Goal: Information Seeking & Learning: Learn about a topic

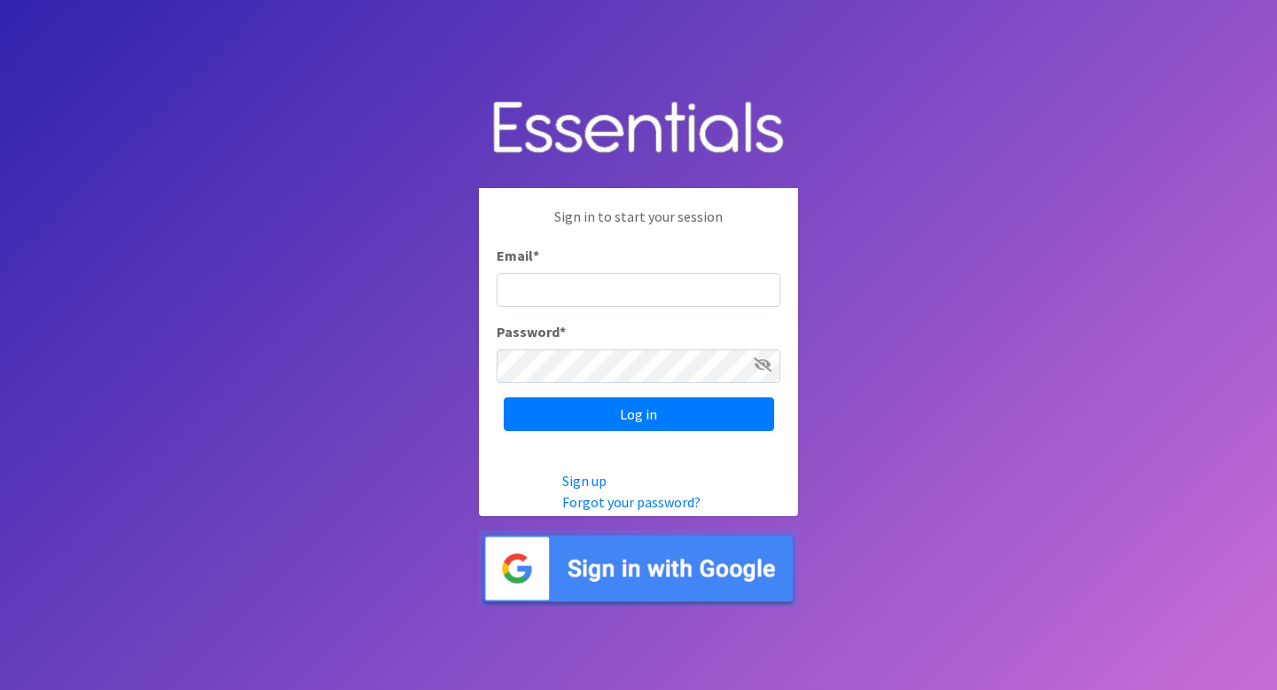
click at [723, 288] on input "Email *" at bounding box center [639, 290] width 284 height 34
type input "info@jaxdiaperbank.org"
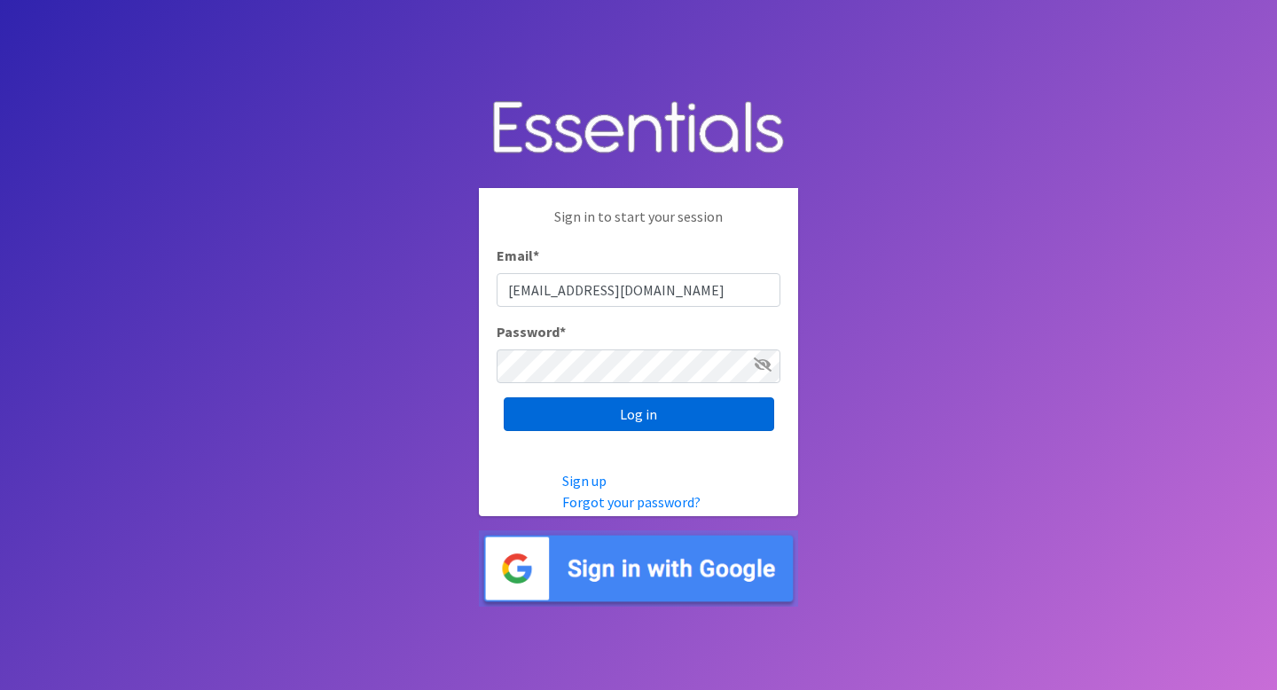
click at [722, 414] on input "Log in" at bounding box center [639, 414] width 271 height 34
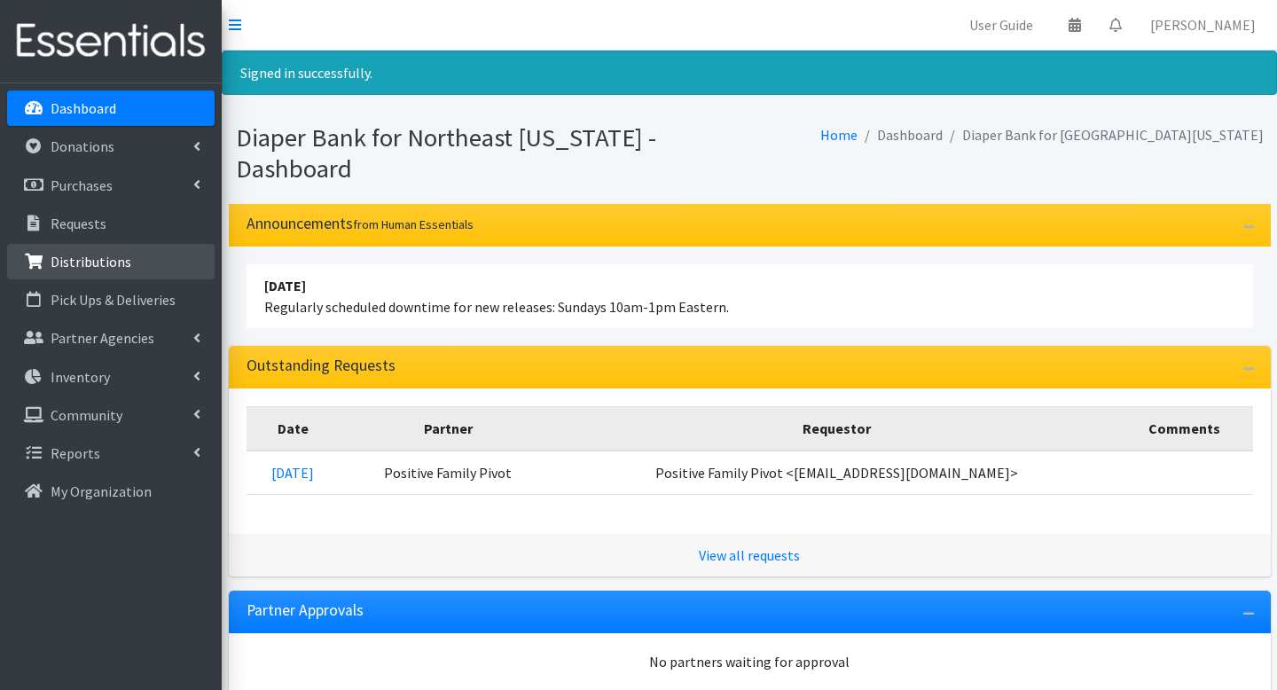
click at [116, 260] on p "Distributions" at bounding box center [91, 262] width 81 height 18
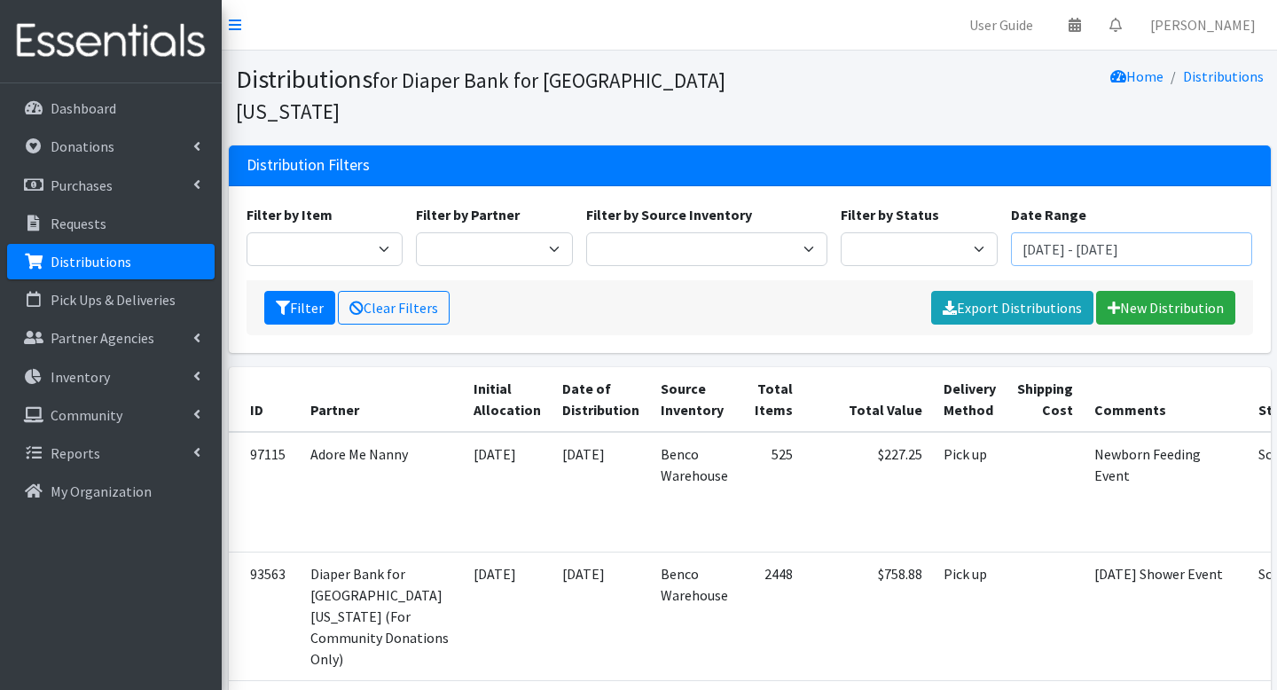
click at [1071, 232] on input "July 26, 2025 - October 26, 2025" at bounding box center [1132, 249] width 242 height 34
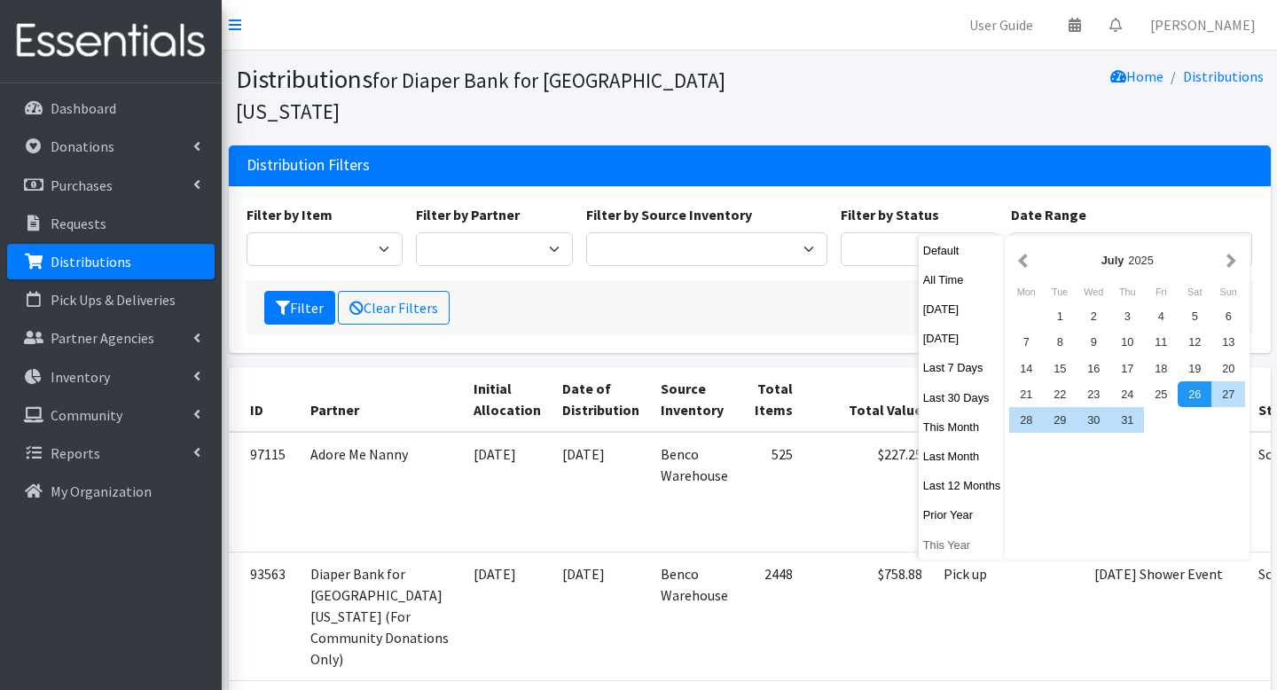
click at [968, 542] on button "This Year" at bounding box center [962, 545] width 87 height 26
type input "January 1, 2025 - December 31, 2025"
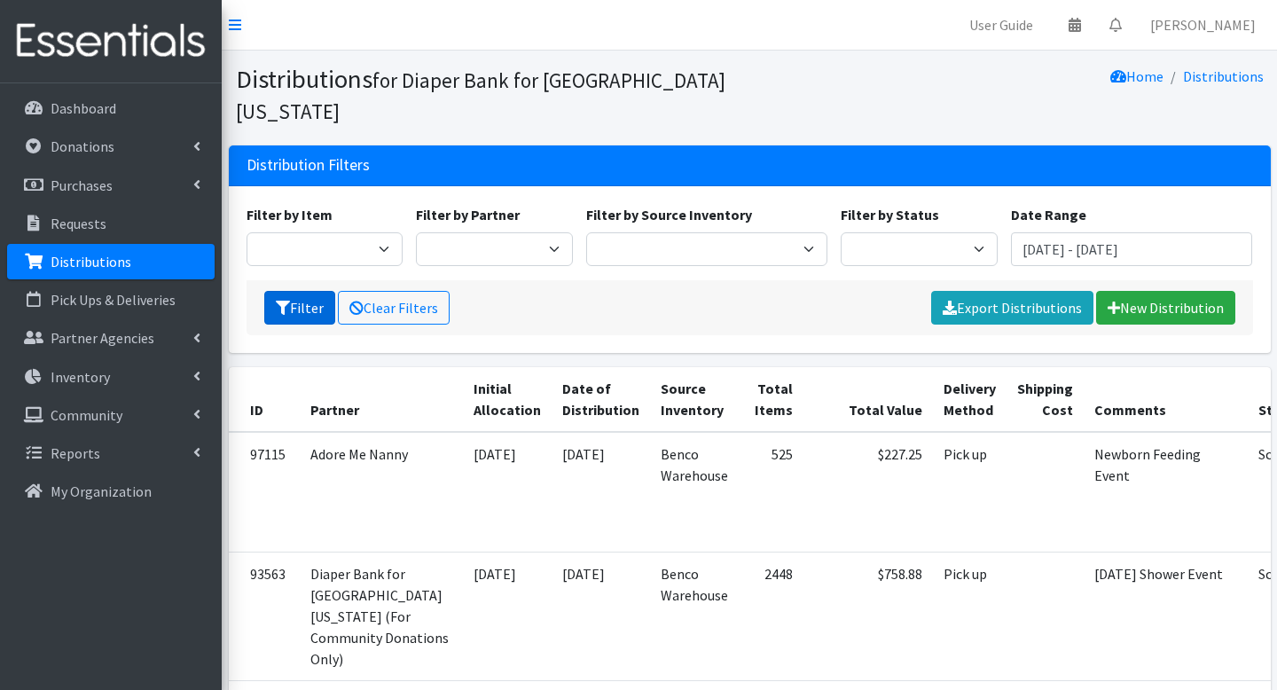
click at [304, 291] on button "Filter" at bounding box center [299, 308] width 71 height 34
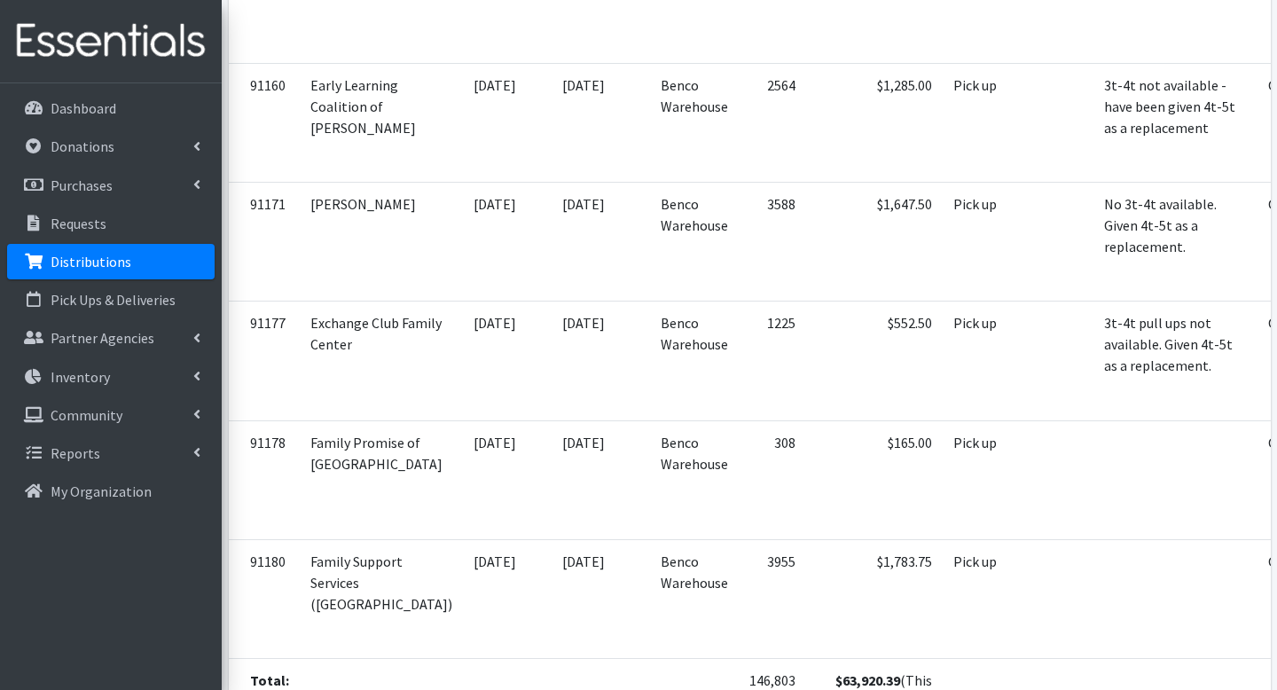
scroll to position [6562, 0]
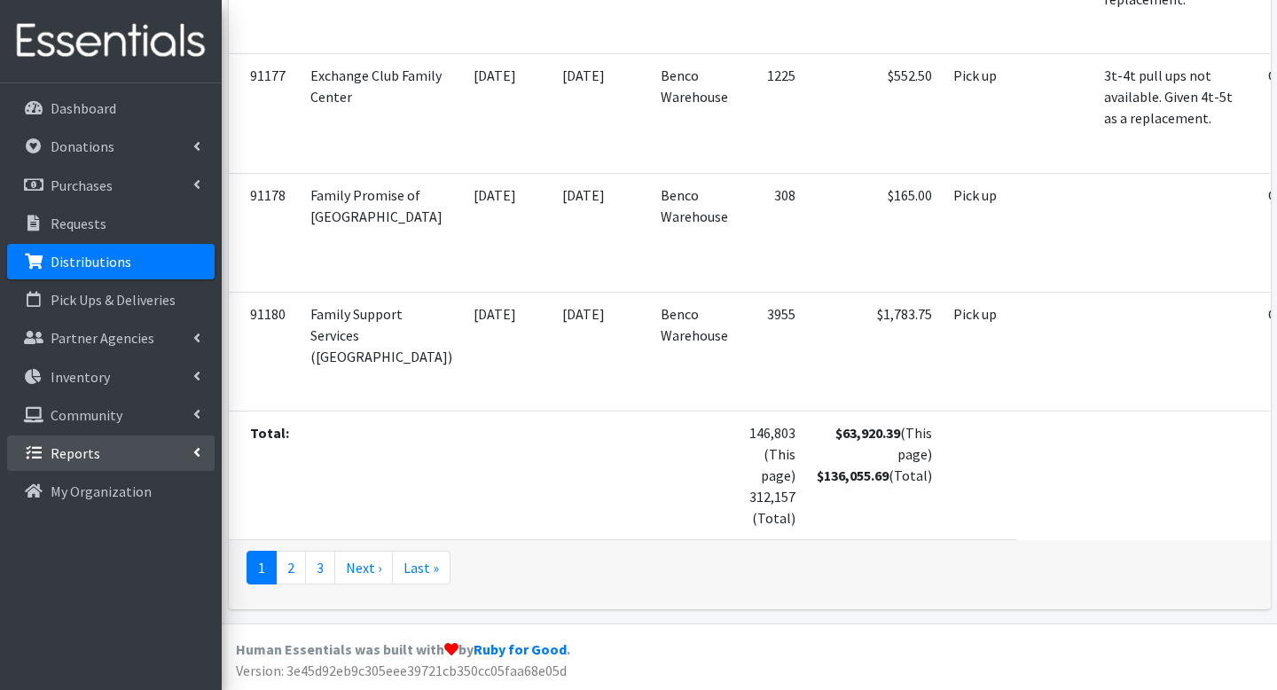
click at [132, 445] on link "Reports" at bounding box center [111, 453] width 208 height 35
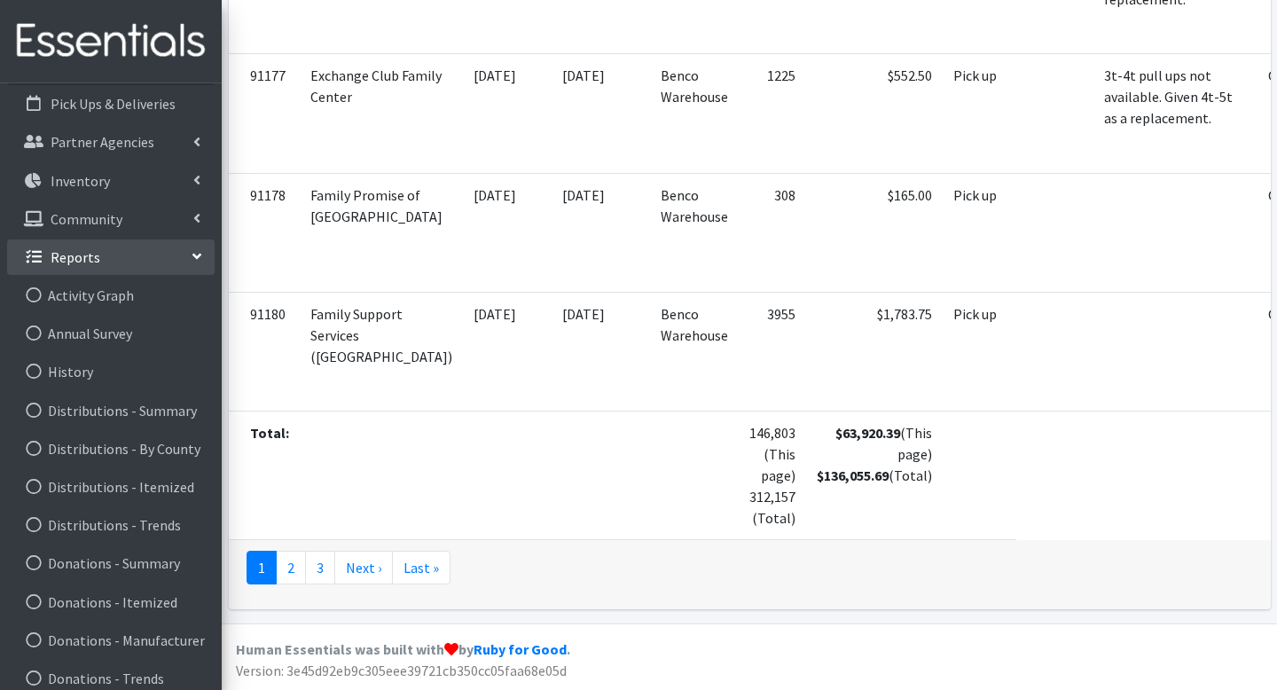
scroll to position [202, 0]
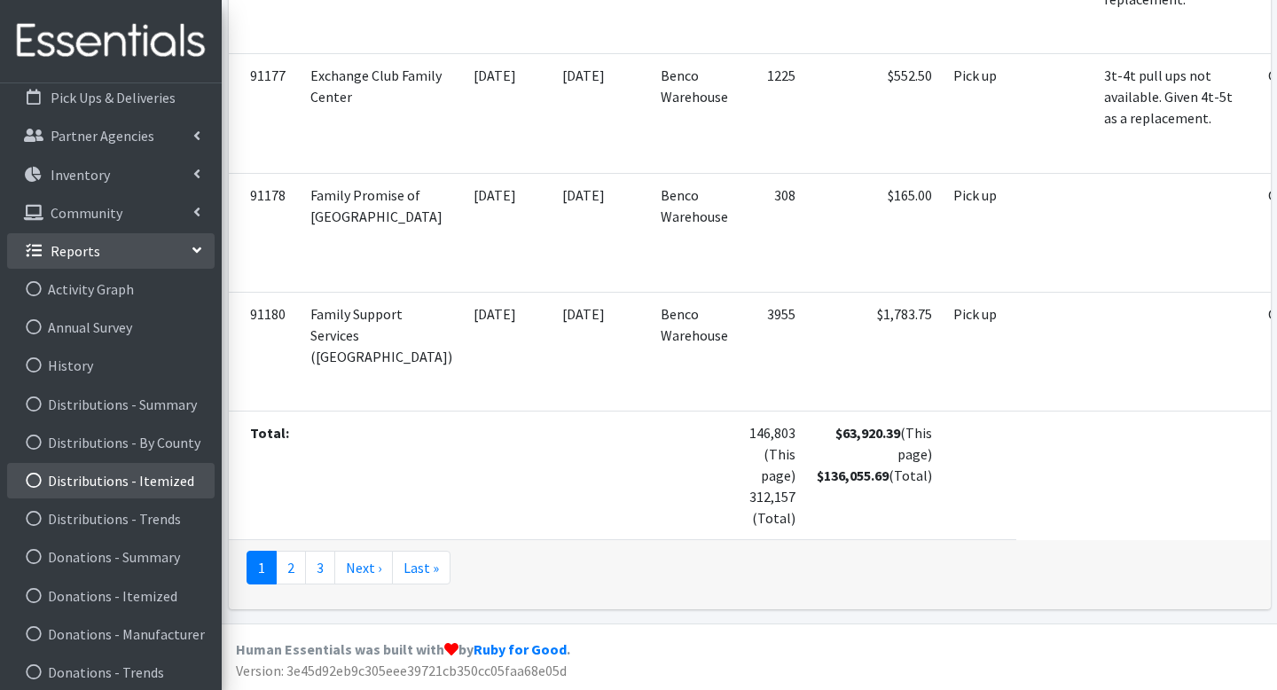
click at [120, 486] on link "Distributions - Itemized" at bounding box center [111, 480] width 208 height 35
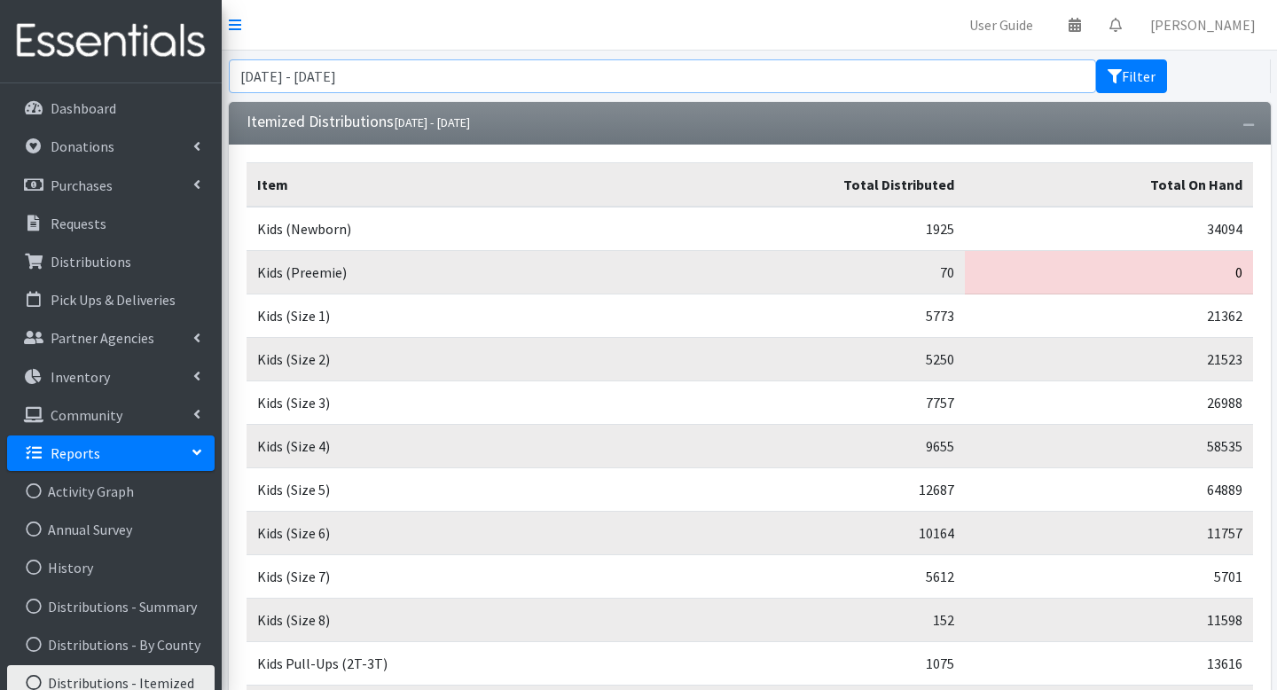
click at [1034, 71] on input "[DATE] - [DATE]" at bounding box center [663, 76] width 868 height 34
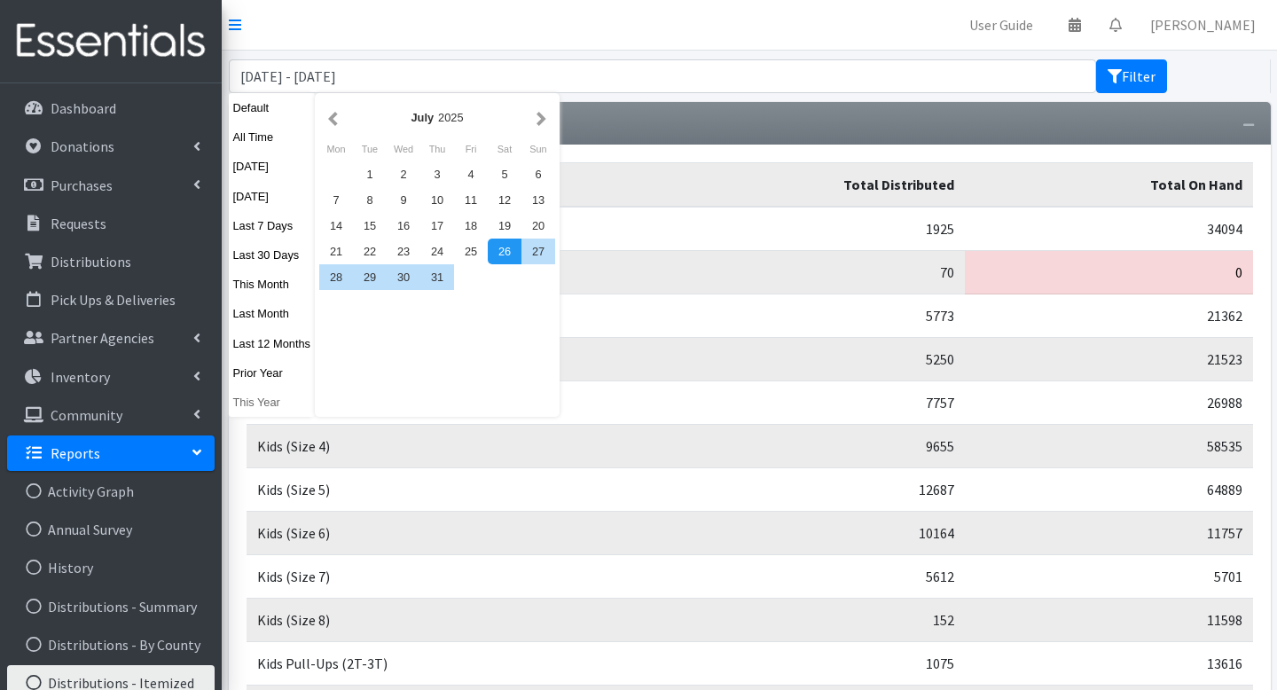
click at [263, 409] on button "This Year" at bounding box center [272, 402] width 87 height 26
type input "[DATE] - [DATE]"
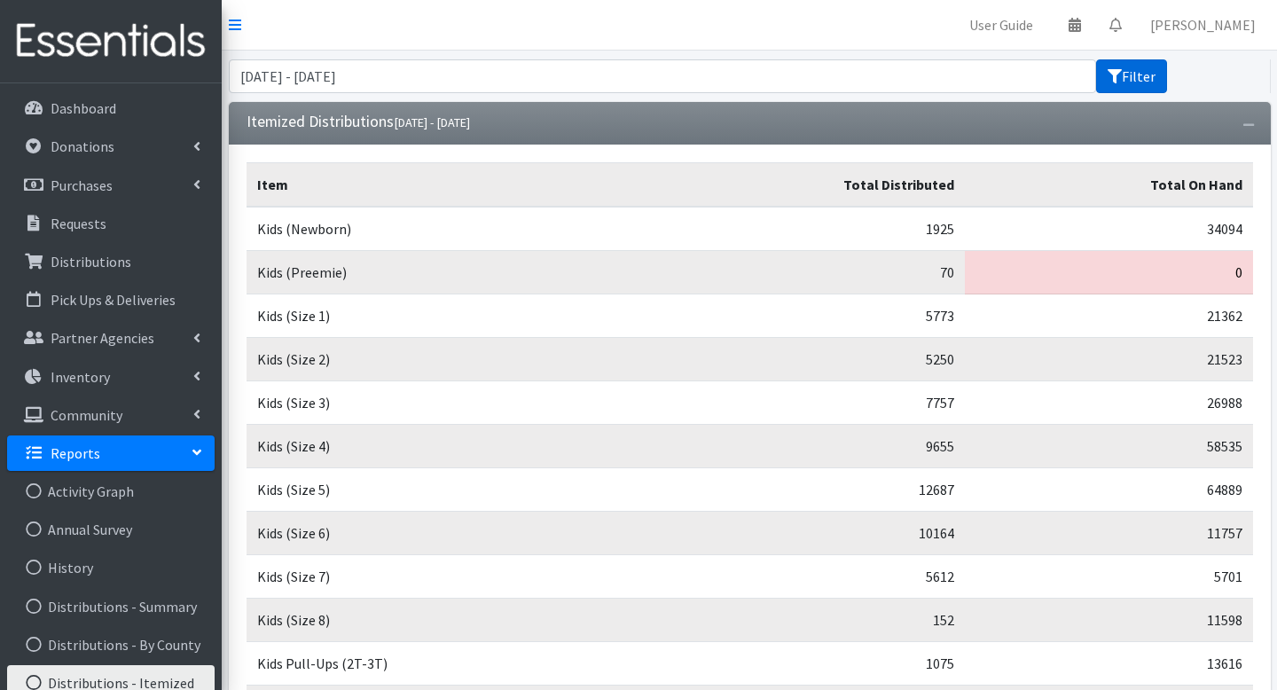
click at [1130, 73] on button "Filter" at bounding box center [1131, 76] width 71 height 34
click at [1203, 25] on link "[PERSON_NAME]" at bounding box center [1203, 24] width 134 height 35
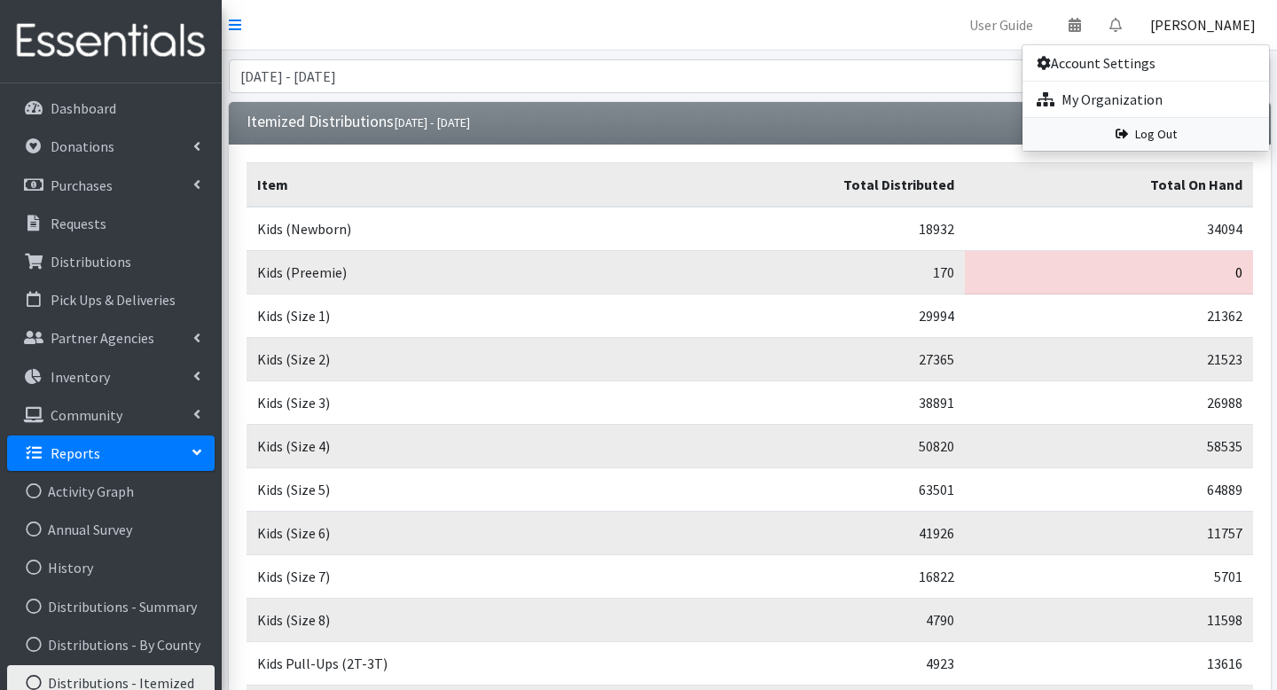
click at [1170, 143] on link "Log Out" at bounding box center [1146, 134] width 247 height 33
